Goal: Task Accomplishment & Management: Manage account settings

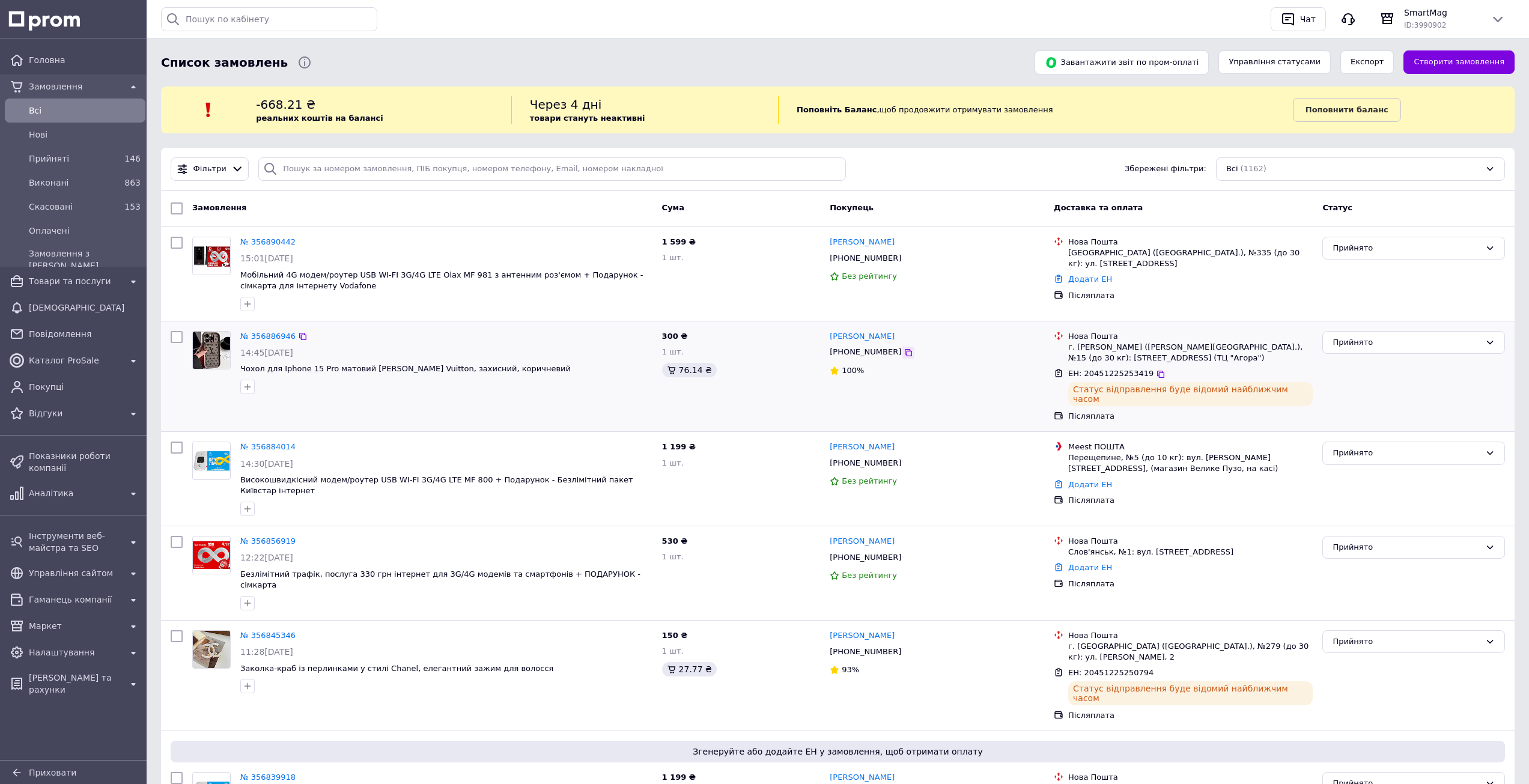
click at [903, 355] on icon at bounding box center [908, 353] width 10 height 10
drag, startPoint x: 520, startPoint y: 372, endPoint x: 236, endPoint y: 366, distance: 284.1
click at [236, 366] on div "№ 356886946 14:45, 12.08.2025 Чохол для Iphone 15 Pro матовий Louis Vuitton, за…" at bounding box center [446, 362] width 422 height 73
copy span "Чохол для Iphone 15 Pro матовий [PERSON_NAME] Vuitton, захисний, коричневий"
click at [1156, 374] on icon at bounding box center [1161, 375] width 10 height 10
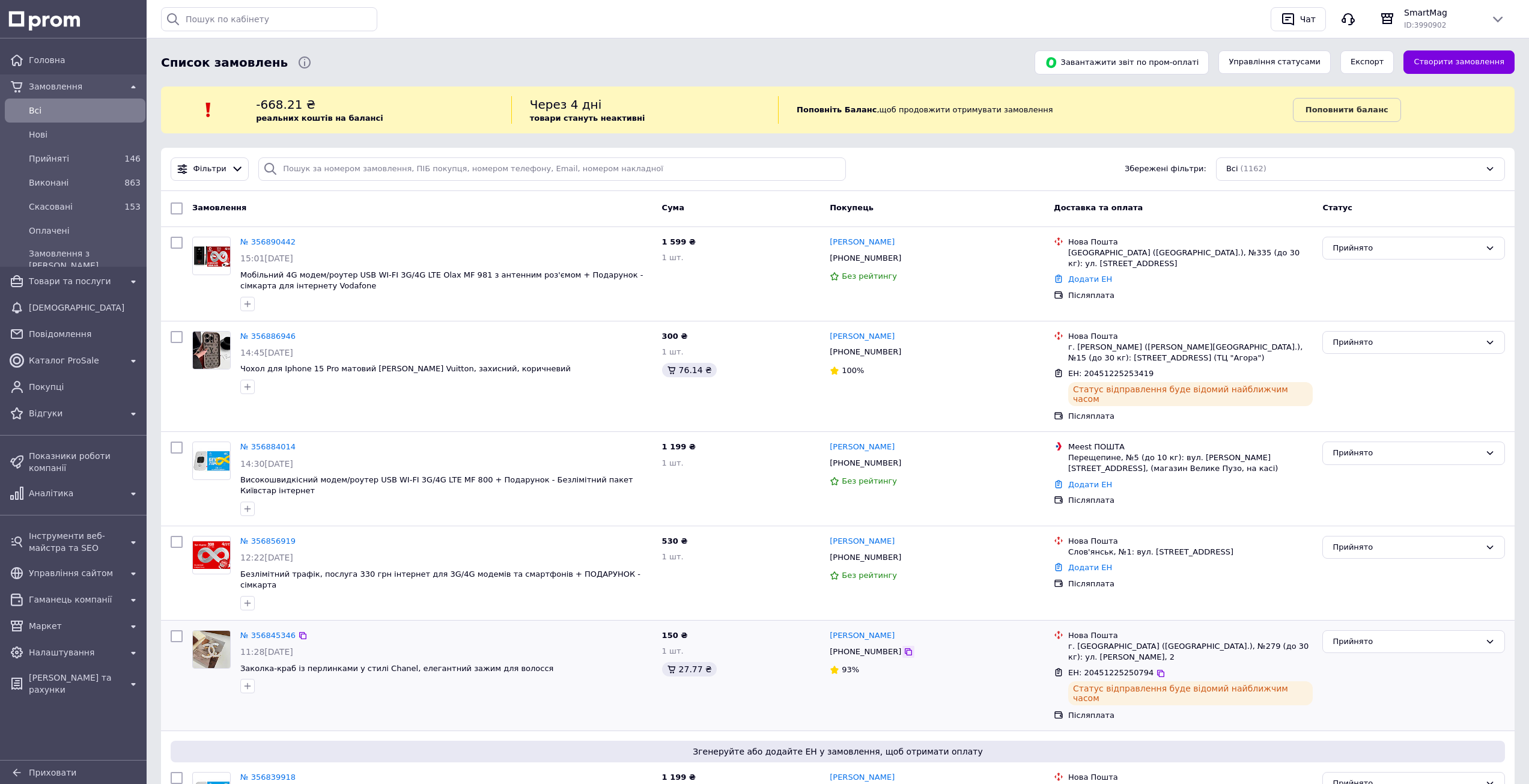
click at [905, 648] on icon at bounding box center [908, 652] width 7 height 7
drag, startPoint x: 545, startPoint y: 635, endPoint x: 240, endPoint y: 639, distance: 305.0
click at [240, 639] on div "№ 356845346 11:28, 12.08.2025 Заколка-краб із перлинками у стилі Chanel, елеган…" at bounding box center [446, 662] width 422 height 73
copy span "Заколка-краб із перлинками у стилі Chanel, елегантний зажим для волосся"
click at [1155, 667] on div at bounding box center [1161, 673] width 12 height 12
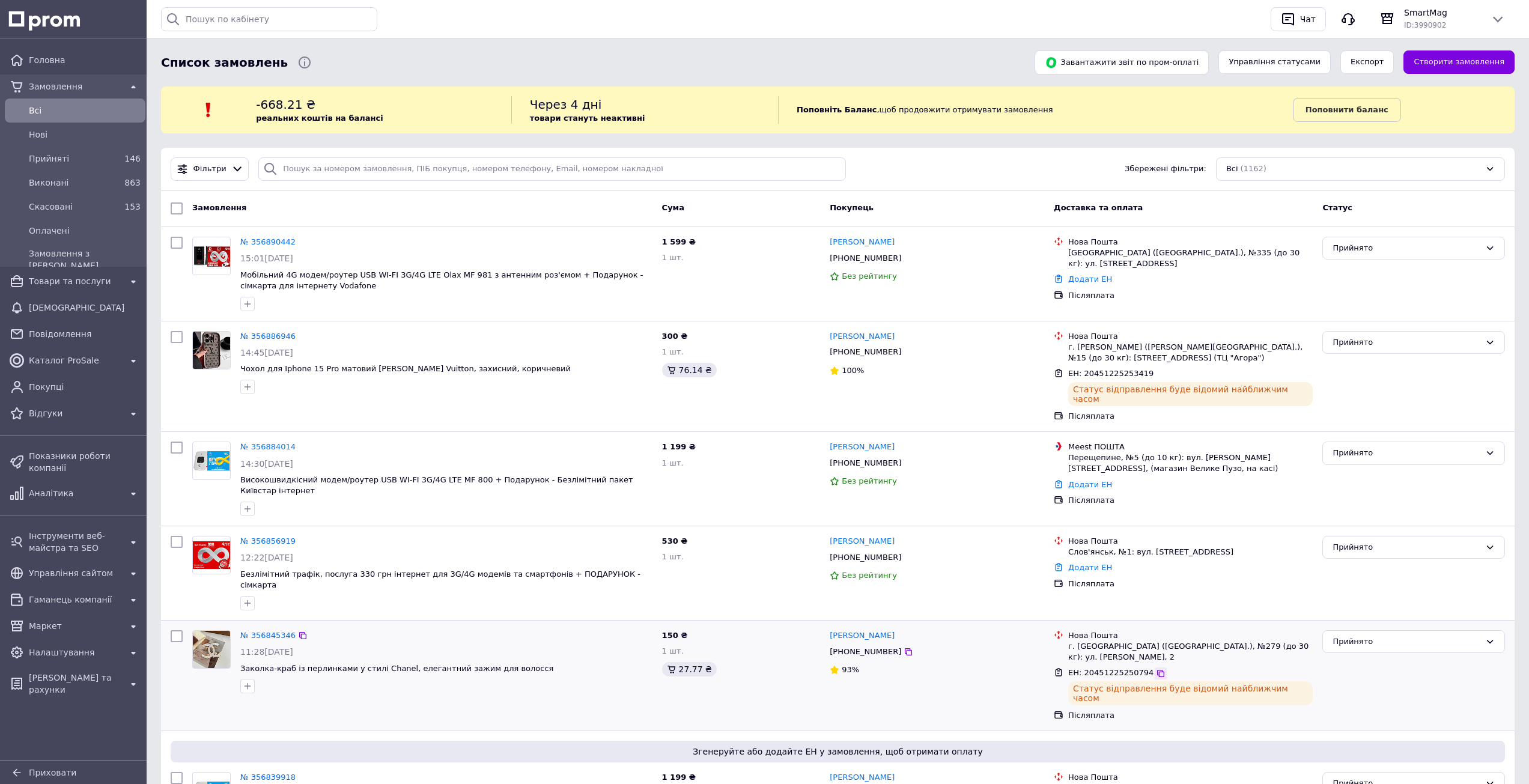
click at [1156, 668] on icon at bounding box center [1161, 673] width 10 height 10
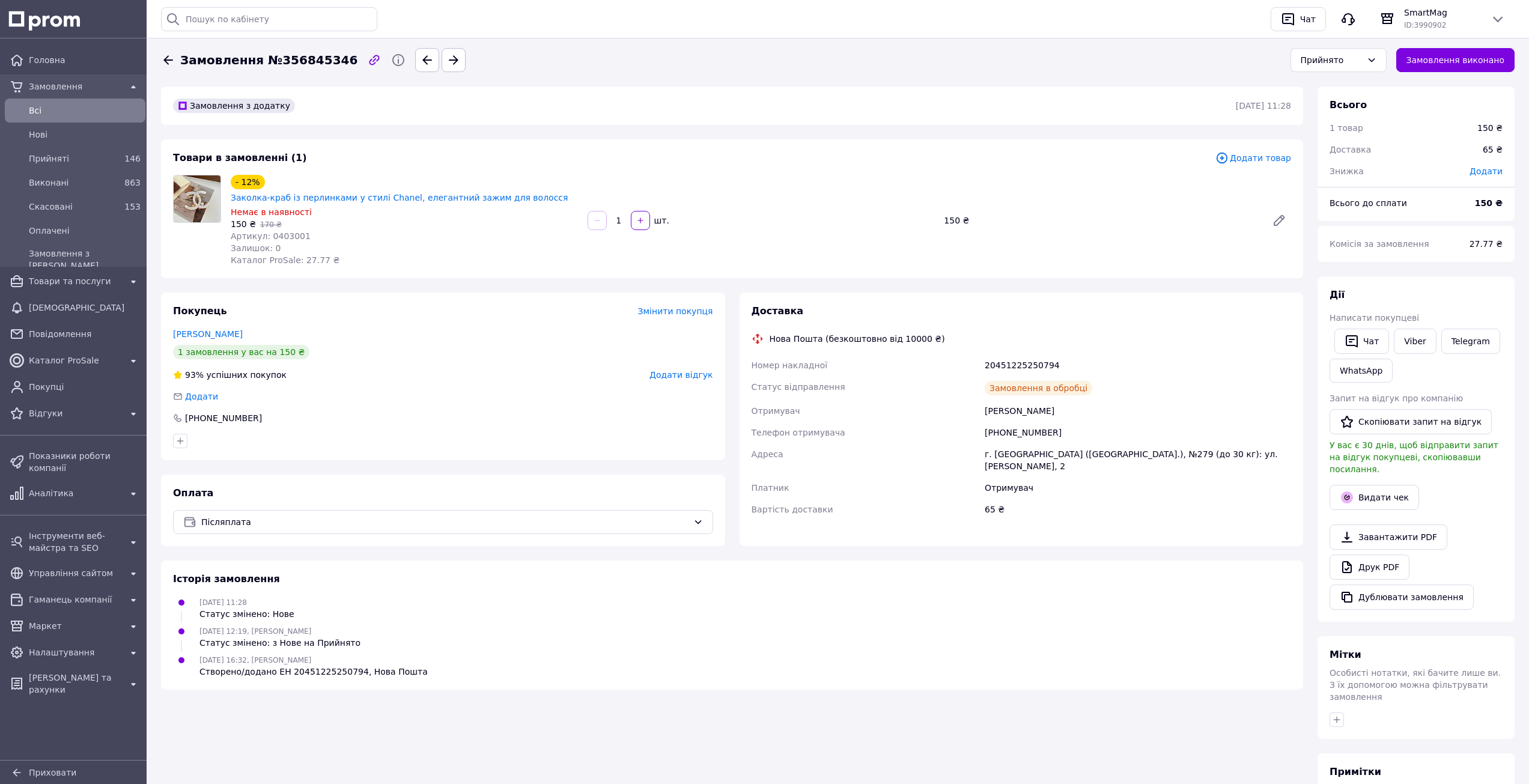
click at [286, 231] on span "Артикул: 0403001" at bounding box center [270, 236] width 80 height 10
copy span "0403001"
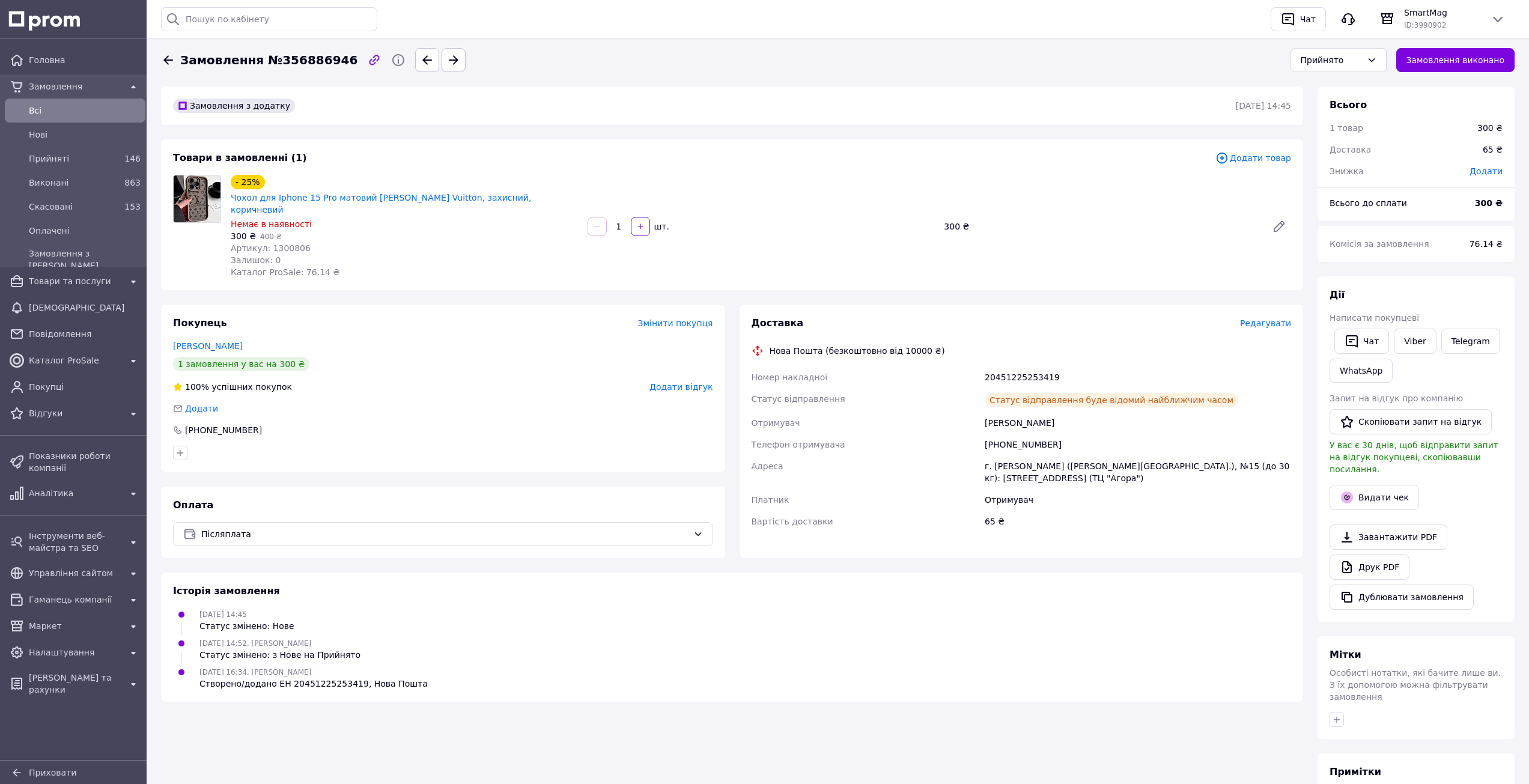
click at [279, 243] on span "Артикул: 1300806" at bounding box center [270, 248] width 80 height 10
copy span "1300806"
